Goal: Task Accomplishment & Management: Manage account settings

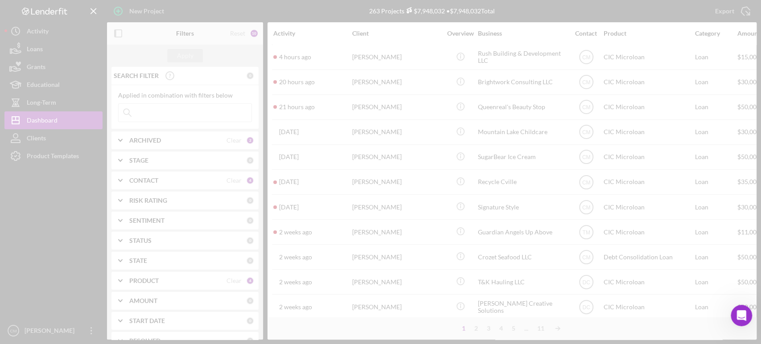
click at [203, 113] on div at bounding box center [380, 172] width 761 height 344
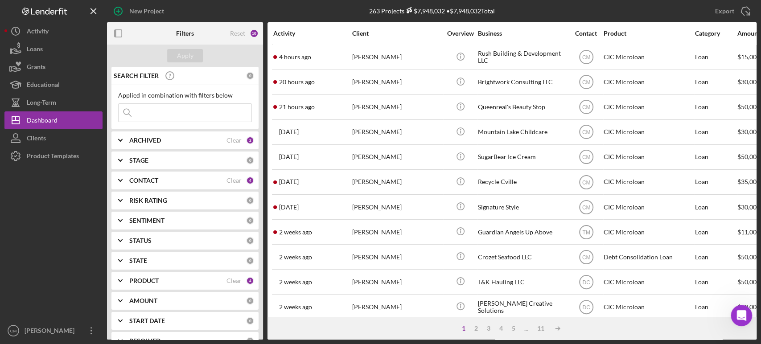
click at [189, 114] on input at bounding box center [185, 113] width 133 height 18
click at [197, 114] on input at bounding box center [185, 113] width 133 height 18
click at [158, 112] on input at bounding box center [185, 113] width 133 height 18
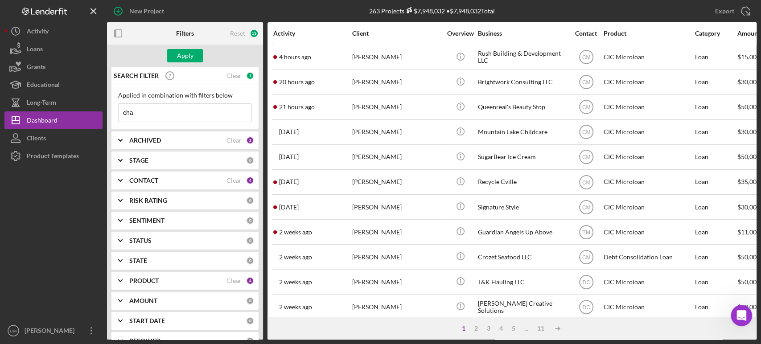
type input "chaotic good"
click at [191, 51] on div "Apply" at bounding box center [185, 55] width 16 height 13
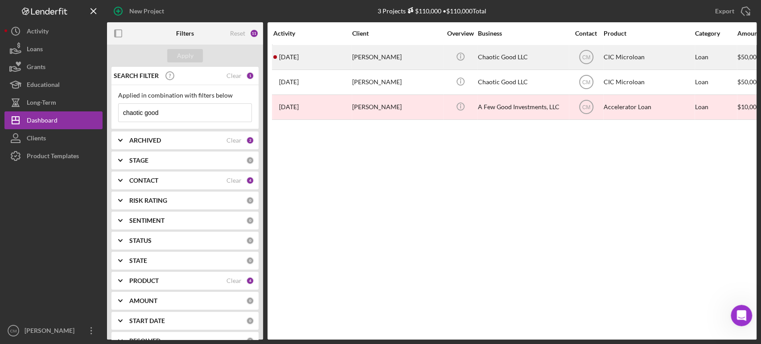
click at [503, 62] on div "Chaotic Good LLC" at bounding box center [522, 57] width 89 height 24
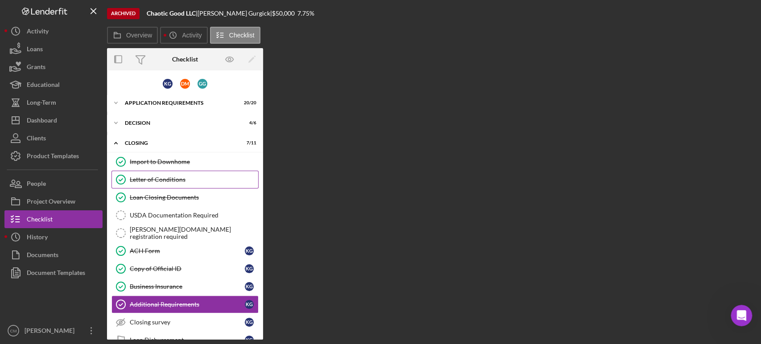
scroll to position [37, 0]
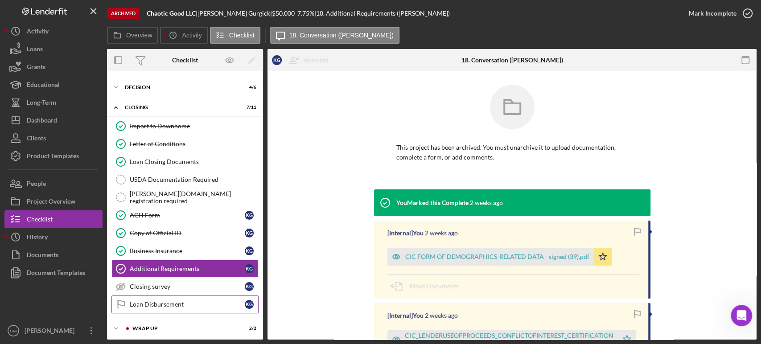
click at [197, 299] on link "Loan Disbursement Loan Disbursement K G" at bounding box center [184, 305] width 147 height 18
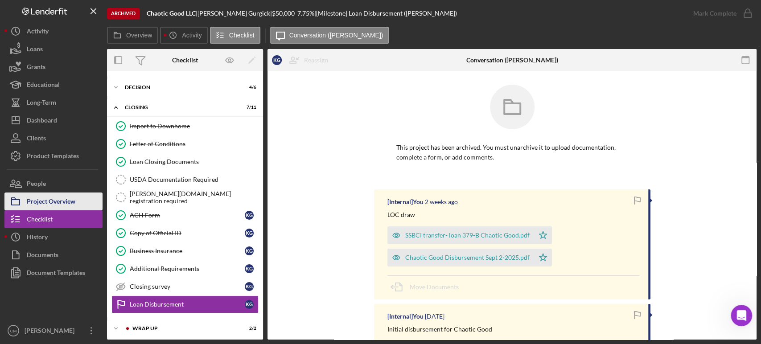
click at [63, 206] on div "Project Overview" at bounding box center [51, 203] width 49 height 20
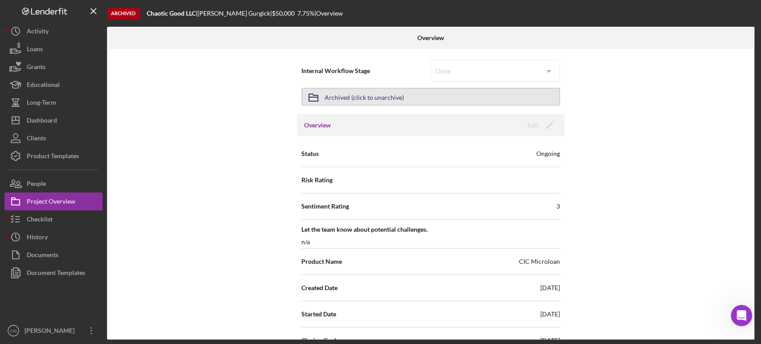
click at [373, 100] on div "Archived (click to unarchive)" at bounding box center [364, 97] width 79 height 16
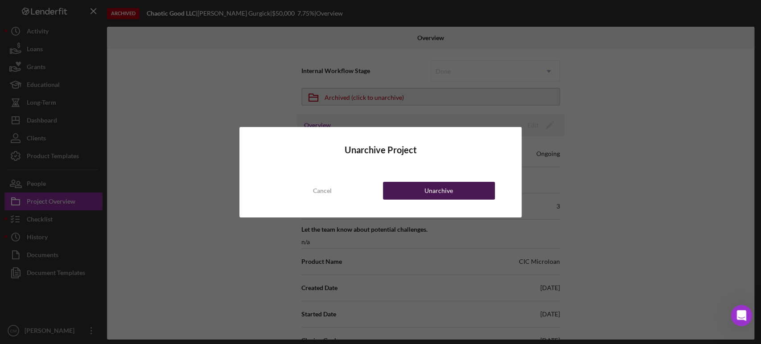
click at [426, 192] on div "Unarchive" at bounding box center [438, 191] width 29 height 18
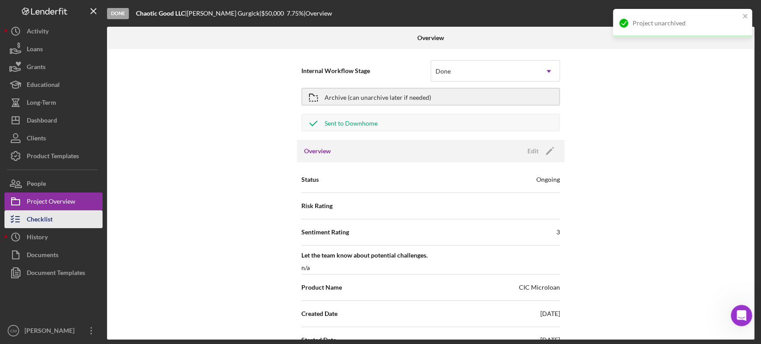
click at [46, 217] on div "Checklist" at bounding box center [40, 220] width 26 height 20
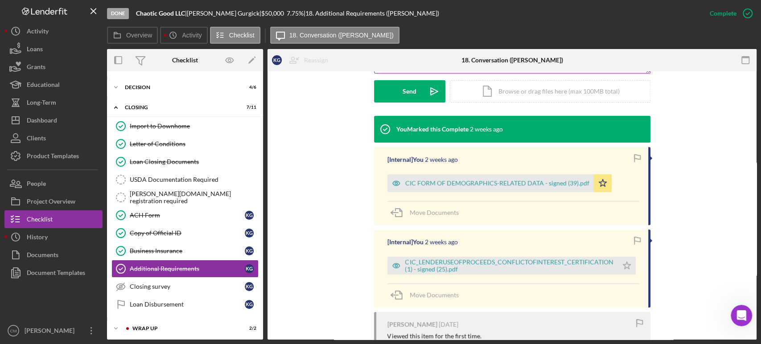
scroll to position [268, 0]
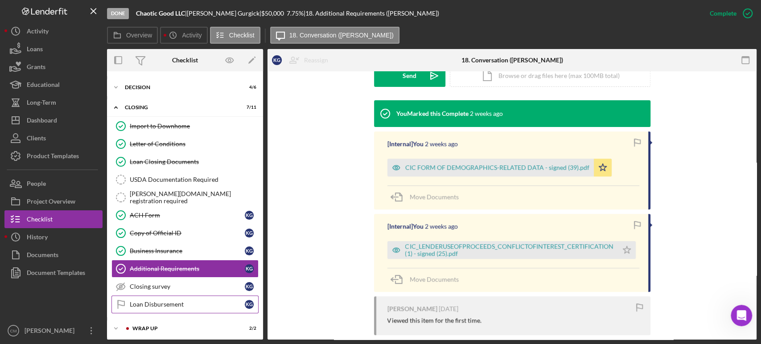
click at [201, 301] on div "Loan Disbursement" at bounding box center [187, 304] width 115 height 7
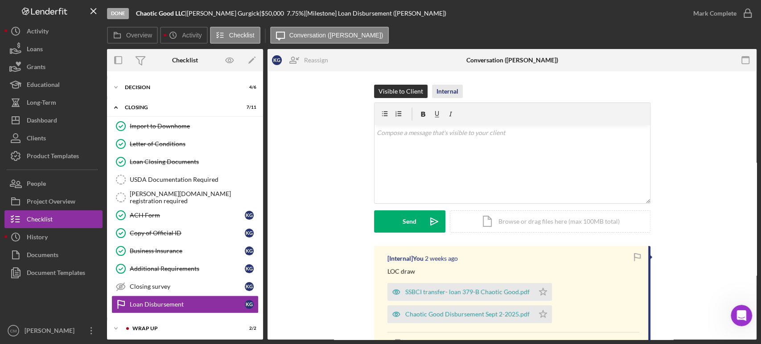
click at [445, 92] on div "Internal" at bounding box center [447, 91] width 22 height 13
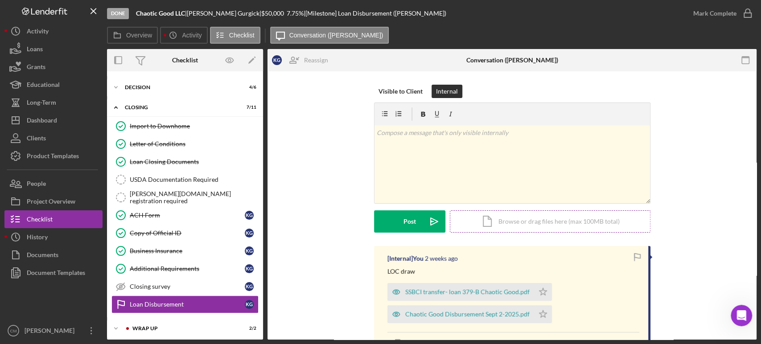
click at [510, 223] on div "Icon/Document Browse or drag files here (max 100MB total) Tap to choose files o…" at bounding box center [550, 221] width 201 height 22
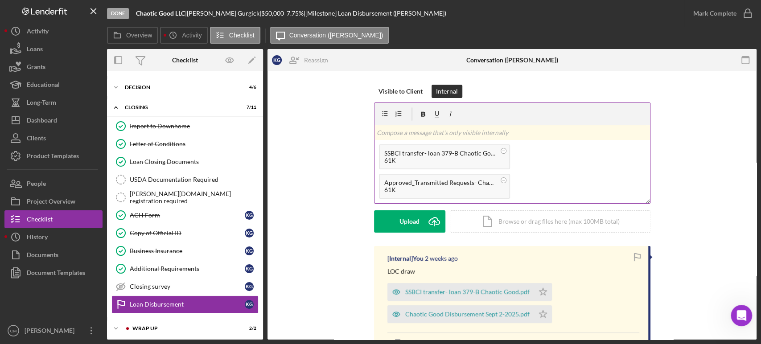
click at [464, 128] on p at bounding box center [512, 133] width 271 height 10
click at [399, 227] on button "Post Icon/icon-invite-send" at bounding box center [409, 221] width 71 height 22
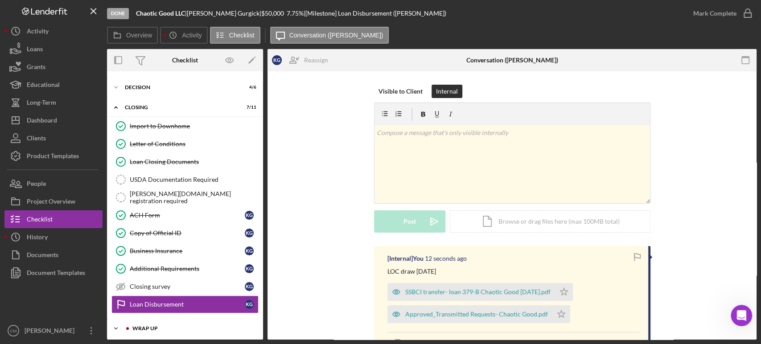
click at [151, 330] on div "Icon/Expander WRAP UP 2 / 2" at bounding box center [185, 329] width 156 height 18
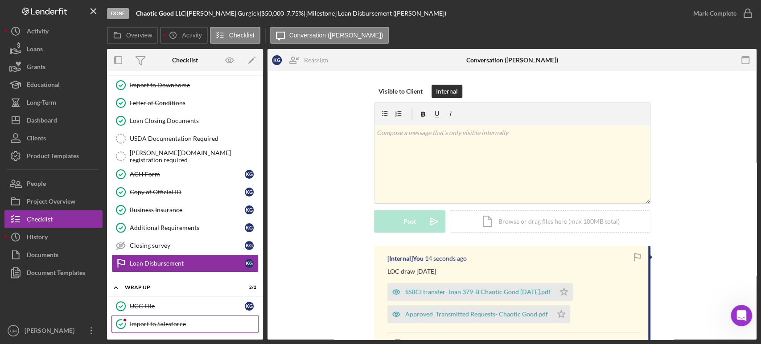
click at [148, 321] on div "Import to Salesforce" at bounding box center [194, 324] width 128 height 7
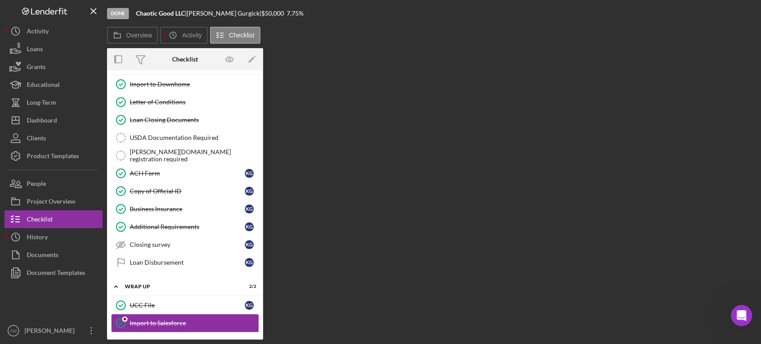
scroll to position [77, 0]
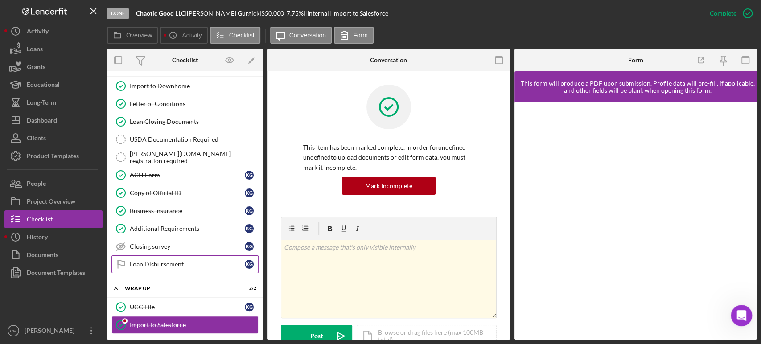
click at [157, 264] on div "Loan Disbursement" at bounding box center [187, 264] width 115 height 7
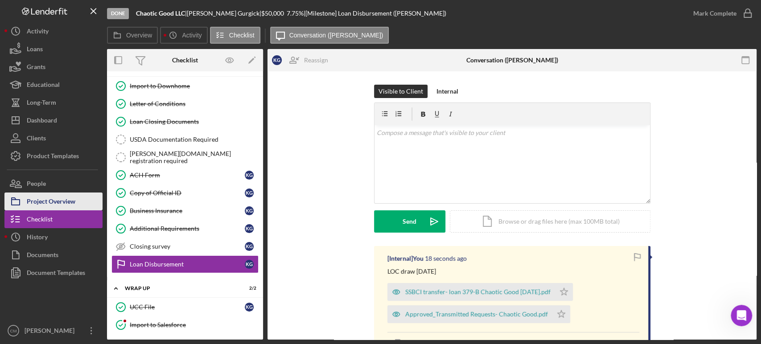
click at [55, 199] on div "Project Overview" at bounding box center [51, 203] width 49 height 20
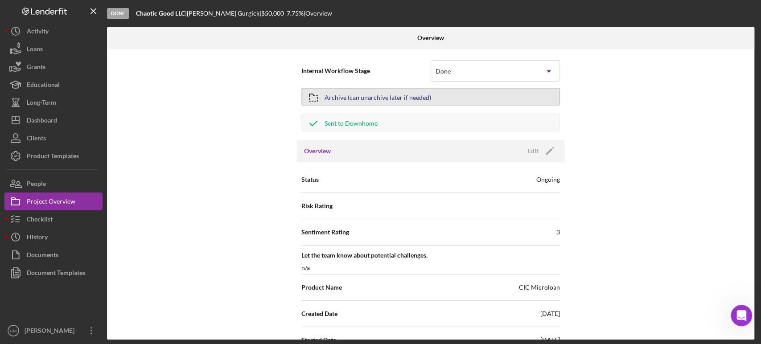
click at [341, 99] on div "Archive (can unarchive later if needed)" at bounding box center [378, 97] width 107 height 16
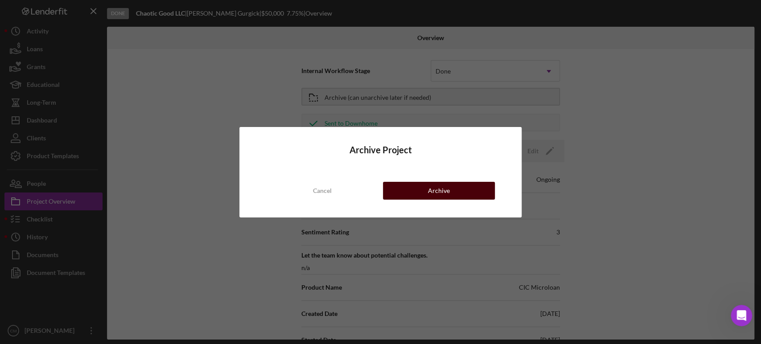
click at [419, 195] on button "Archive" at bounding box center [439, 191] width 112 height 18
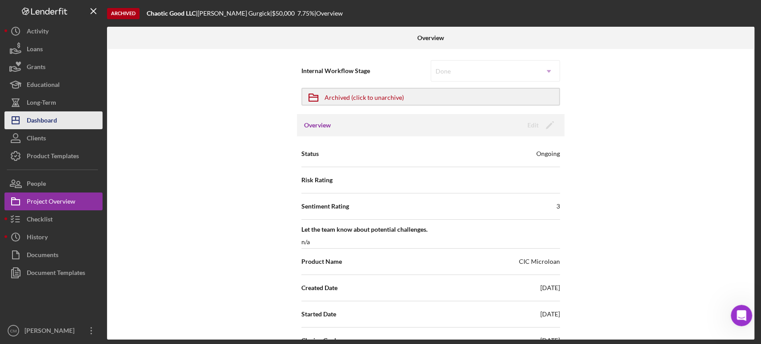
click at [46, 124] on div "Dashboard" at bounding box center [42, 121] width 30 height 20
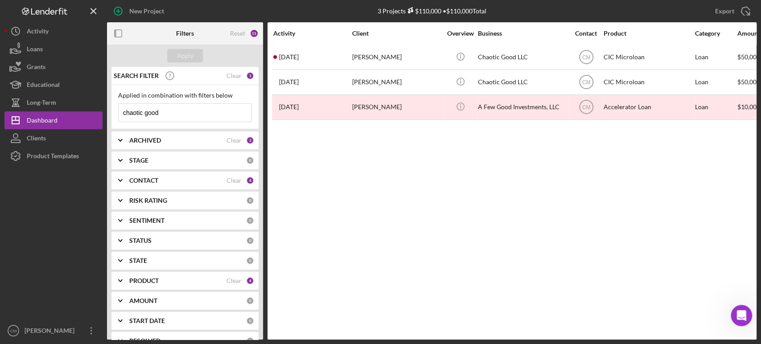
click at [188, 114] on input "chaotic good" at bounding box center [185, 113] width 133 height 18
click at [184, 115] on input "chaotic good" at bounding box center [185, 113] width 133 height 18
click at [187, 115] on input "chaotic good" at bounding box center [185, 113] width 133 height 18
click at [206, 114] on input "chaotic good" at bounding box center [185, 113] width 133 height 18
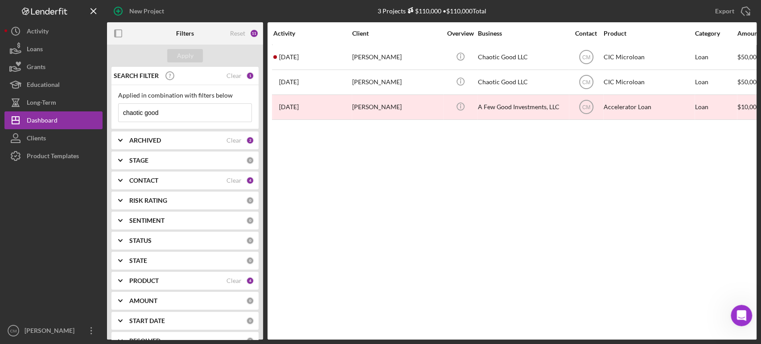
click at [208, 114] on input "chaotic good" at bounding box center [185, 113] width 133 height 18
click at [214, 114] on input "chaotic good" at bounding box center [185, 113] width 133 height 18
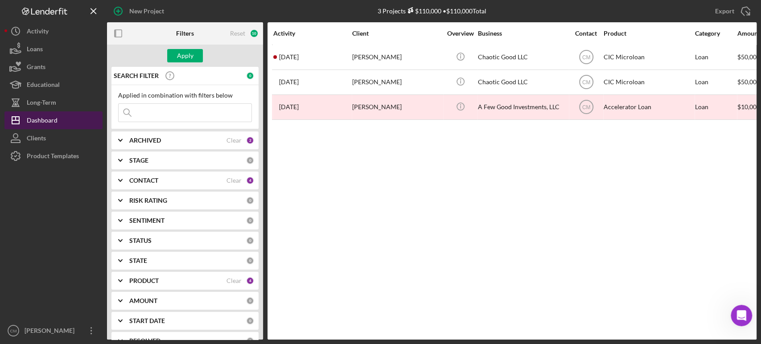
click at [53, 126] on div "Dashboard" at bounding box center [42, 121] width 31 height 20
